Goal: Check status

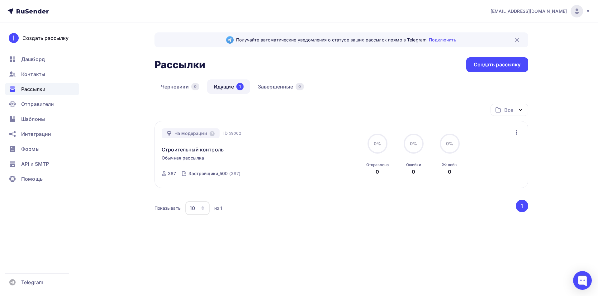
click at [223, 89] on link "Идущие 1" at bounding box center [228, 86] width 43 height 14
click at [223, 86] on link "Идущие 1" at bounding box center [228, 86] width 43 height 14
click at [560, 160] on div "[EMAIL_ADDRESS][DOMAIN_NAME] Аккаунт Тарифы Выйти Создать рассылку [GEOGRAPHIC_…" at bounding box center [299, 139] width 598 height 278
click at [561, 161] on div "info@stroy-corporation.ru Аккаунт Тарифы Выйти Создать рассылку Дашборд Контакт…" at bounding box center [299, 139] width 598 height 278
click at [563, 161] on div "info@stroy-corporation.ru Аккаунт Тарифы Выйти Создать рассылку Дашборд Контакт…" at bounding box center [299, 139] width 598 height 278
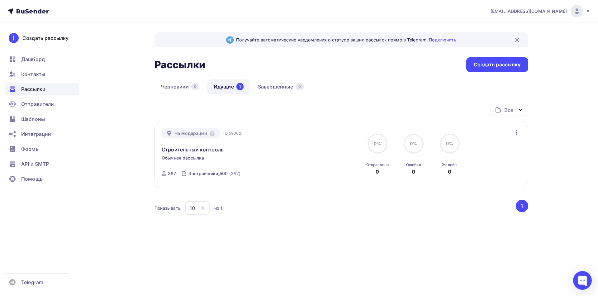
click at [189, 133] on div "На модерации" at bounding box center [191, 133] width 58 height 10
